Goal: Navigation & Orientation: Find specific page/section

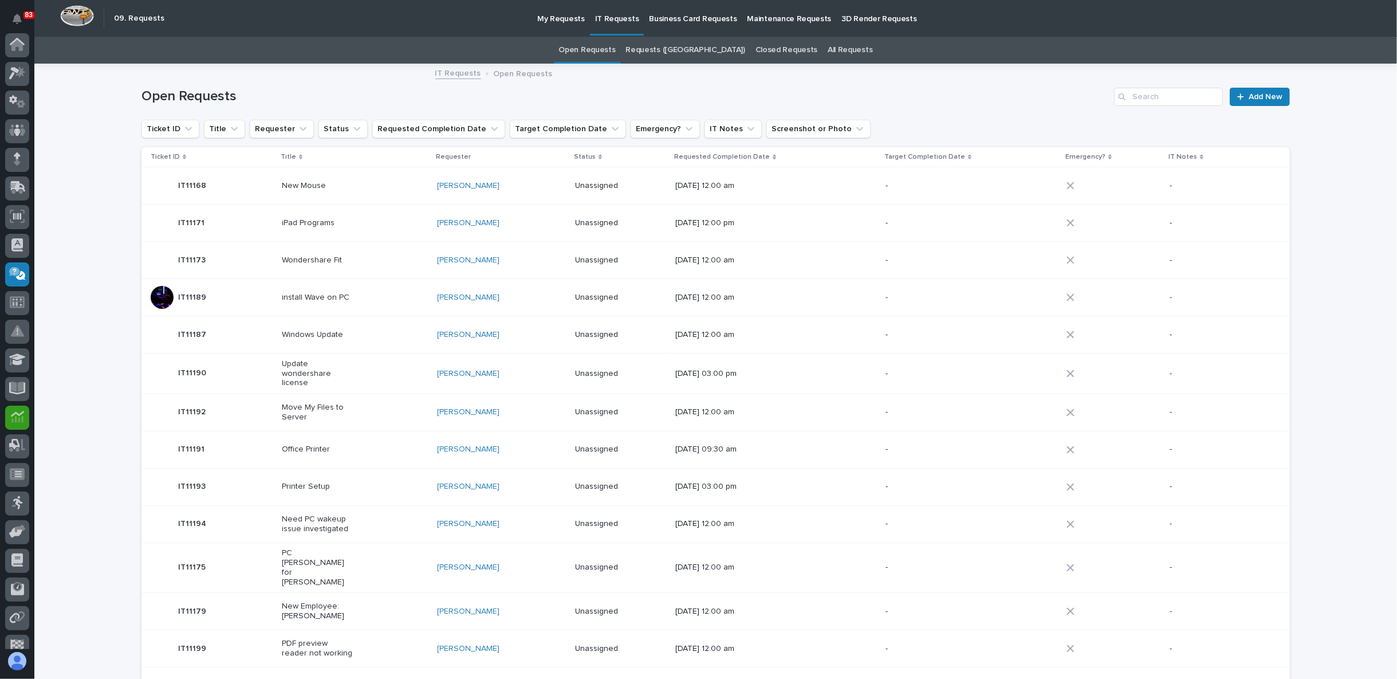
scroll to position [100, 0]
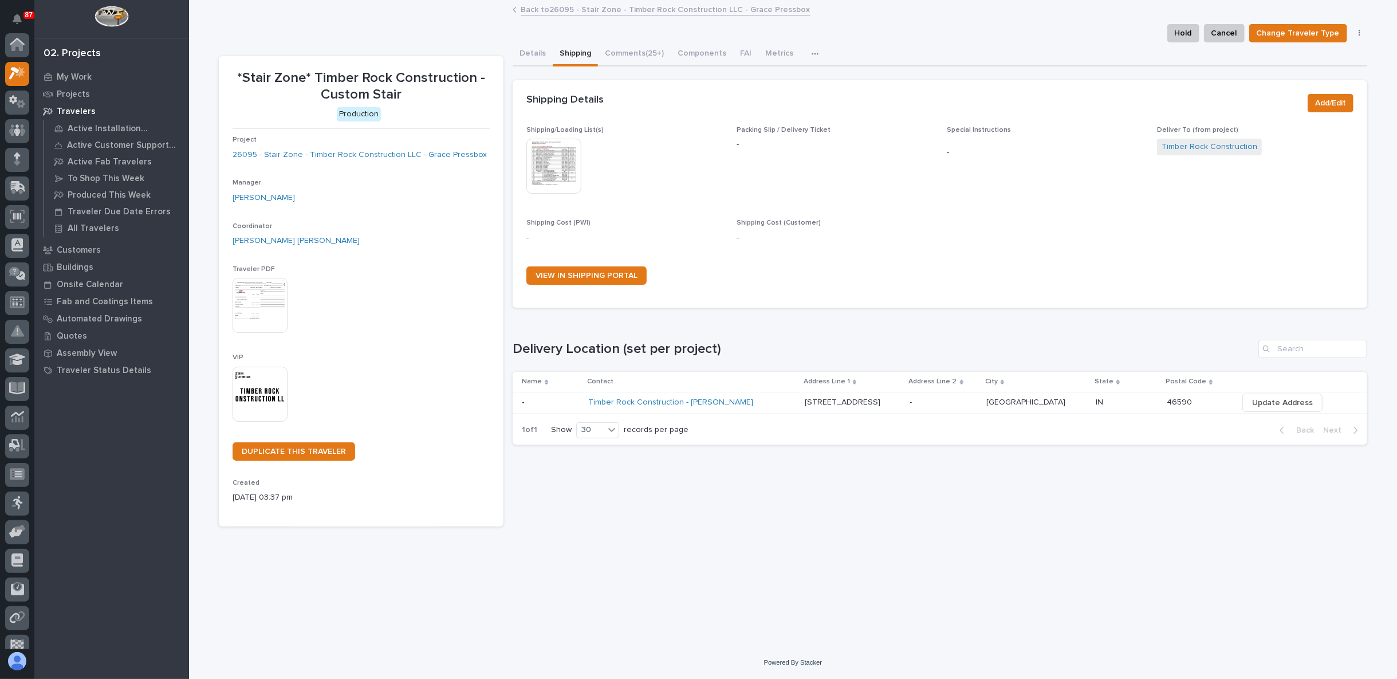
scroll to position [29, 0]
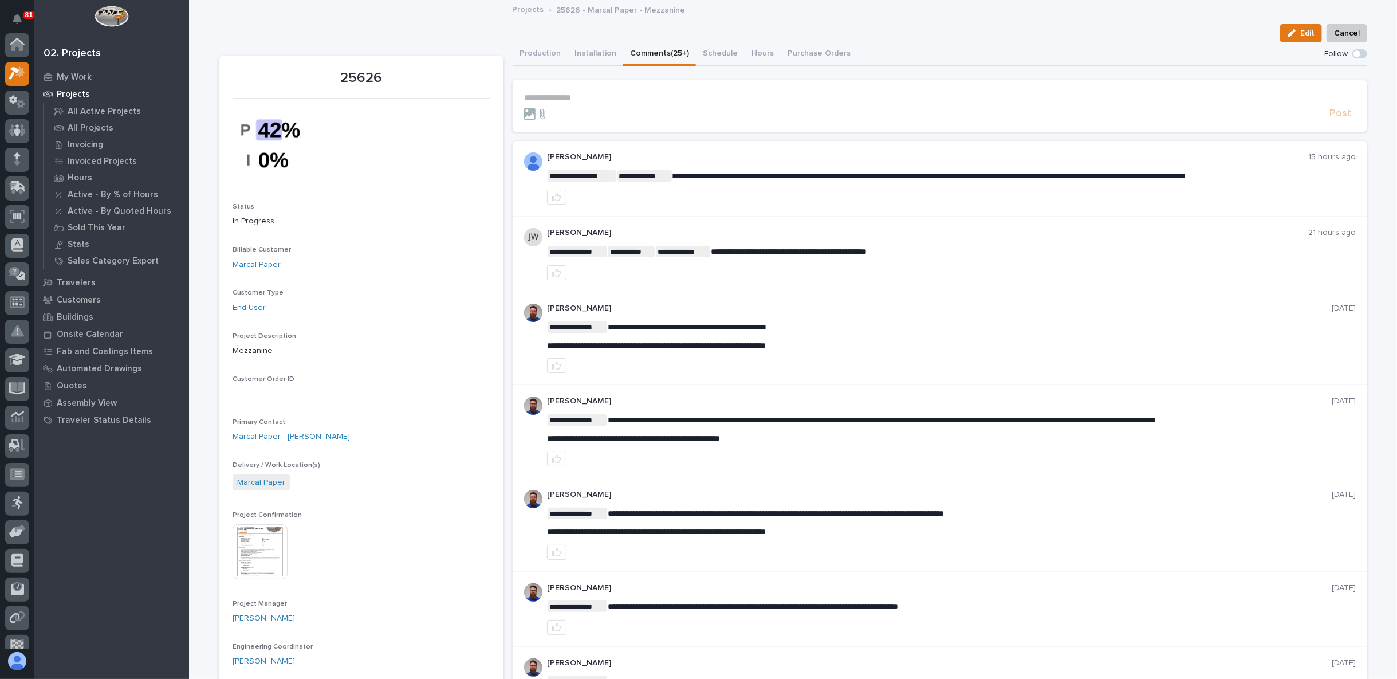
scroll to position [29, 0]
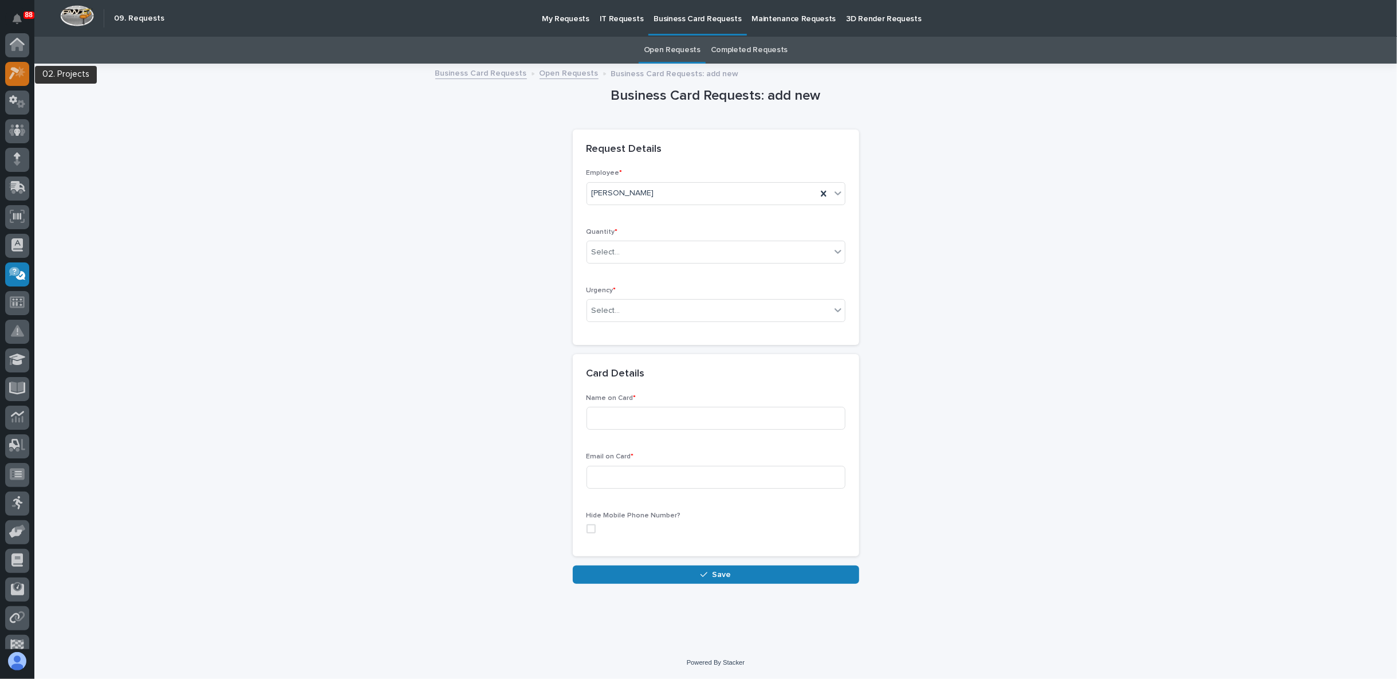
click at [15, 66] on icon at bounding box center [17, 72] width 17 height 13
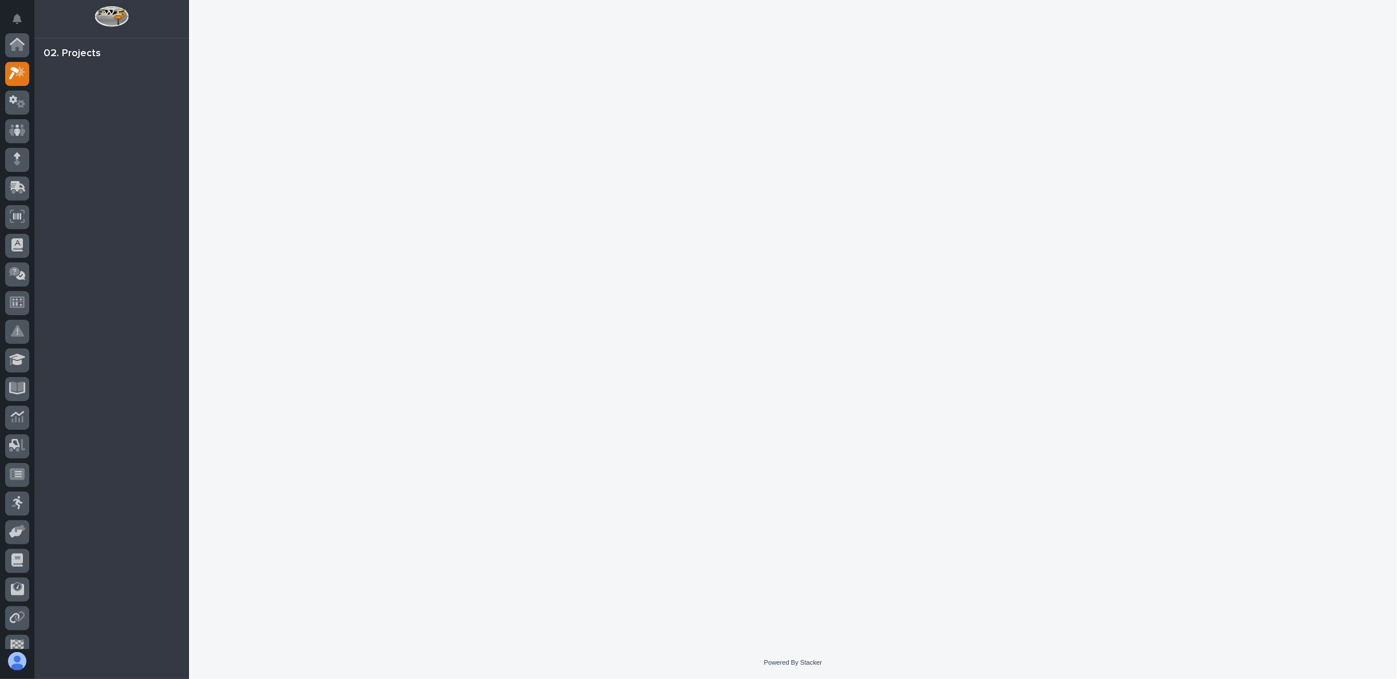
scroll to position [29, 0]
